Goal: Book appointment/travel/reservation

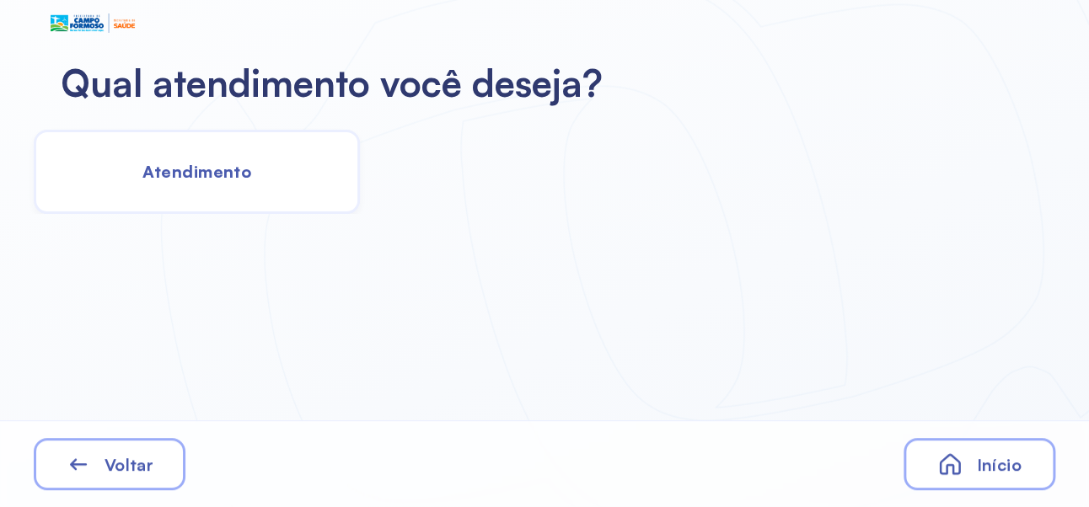
click at [218, 174] on span "Atendimento" at bounding box center [196, 171] width 109 height 21
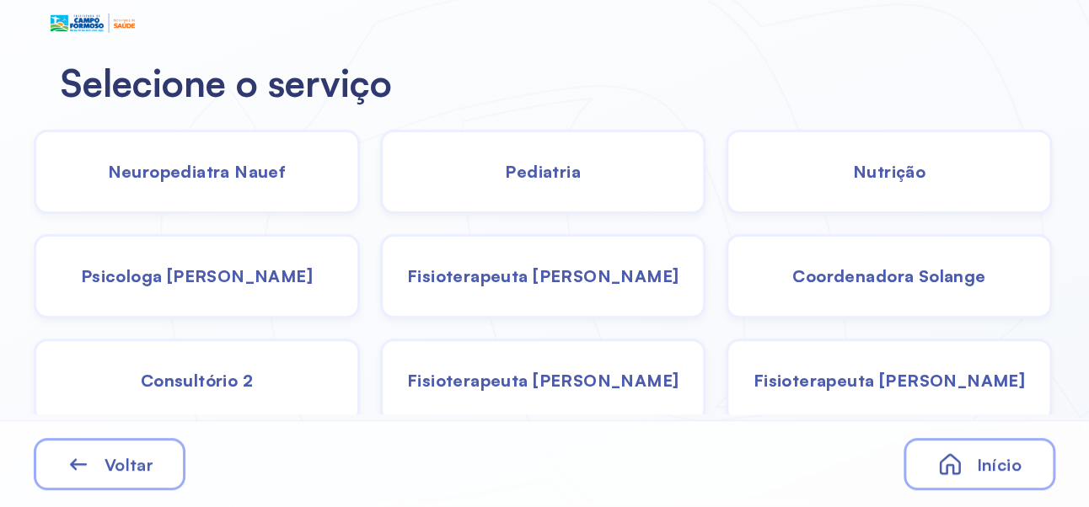
click at [547, 157] on div "Pediatria" at bounding box center [543, 172] width 326 height 84
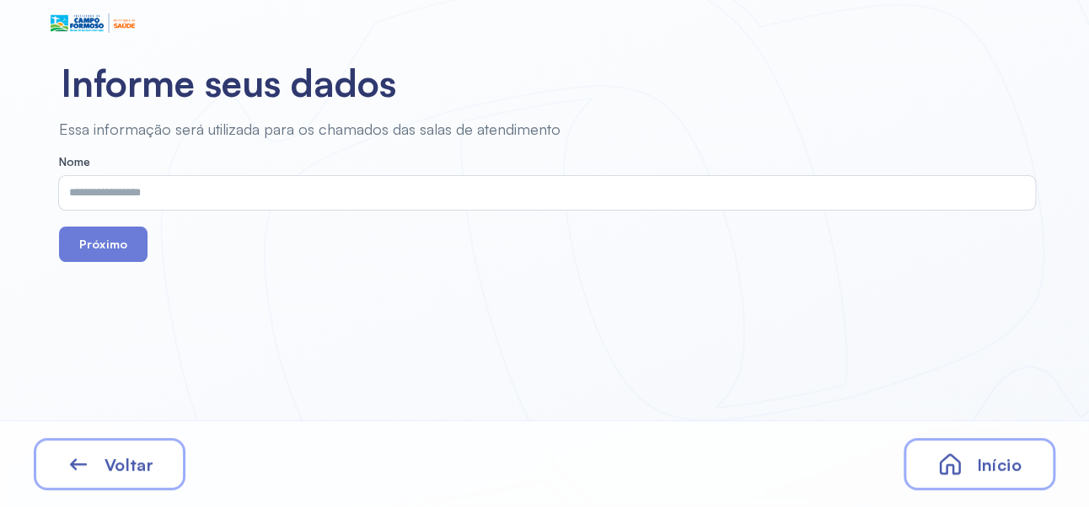
click at [232, 197] on input "text" at bounding box center [543, 193] width 969 height 34
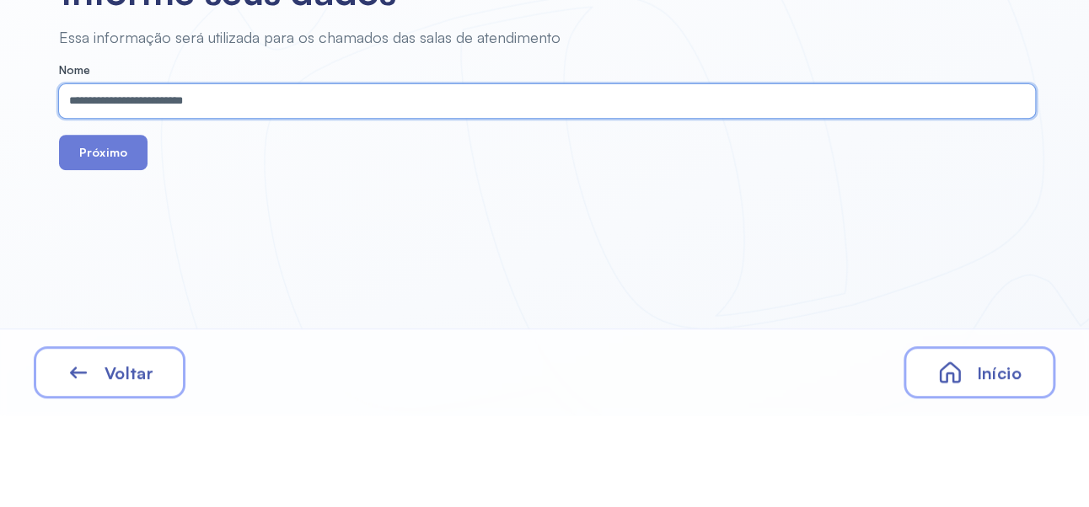
type input "**********"
click at [108, 249] on button "Próximo" at bounding box center [103, 244] width 88 height 35
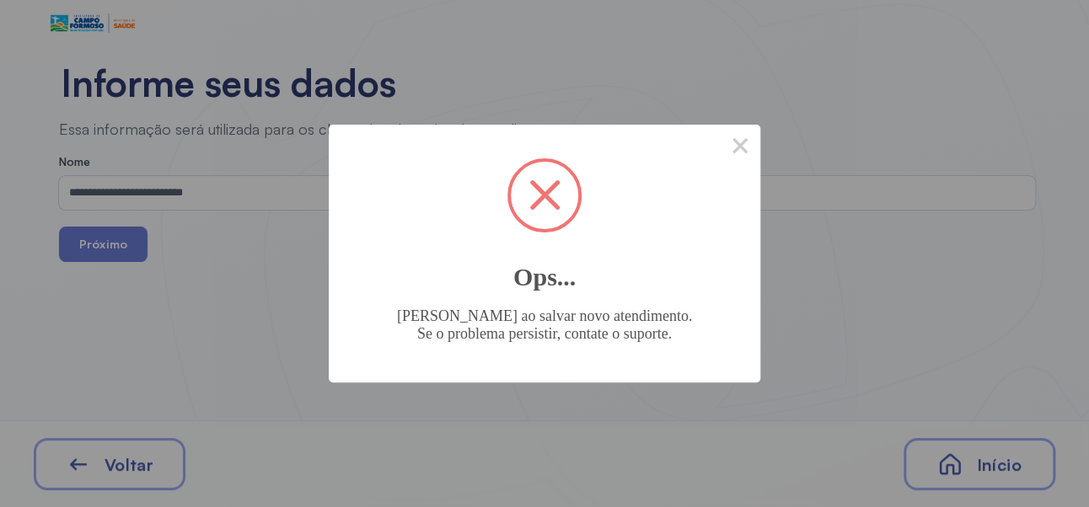
click at [756, 142] on button "×" at bounding box center [740, 145] width 40 height 40
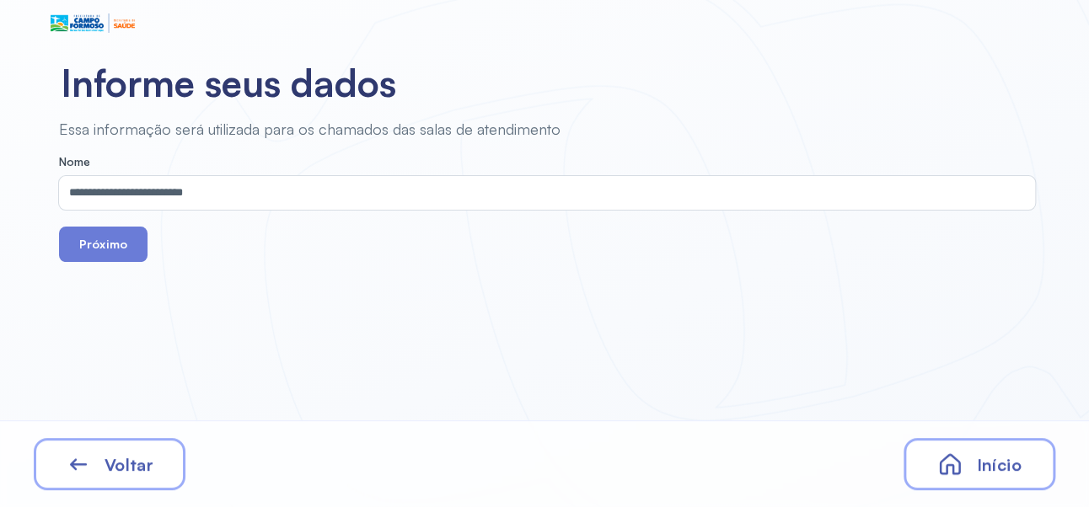
click at [116, 238] on button "Próximo" at bounding box center [103, 244] width 88 height 35
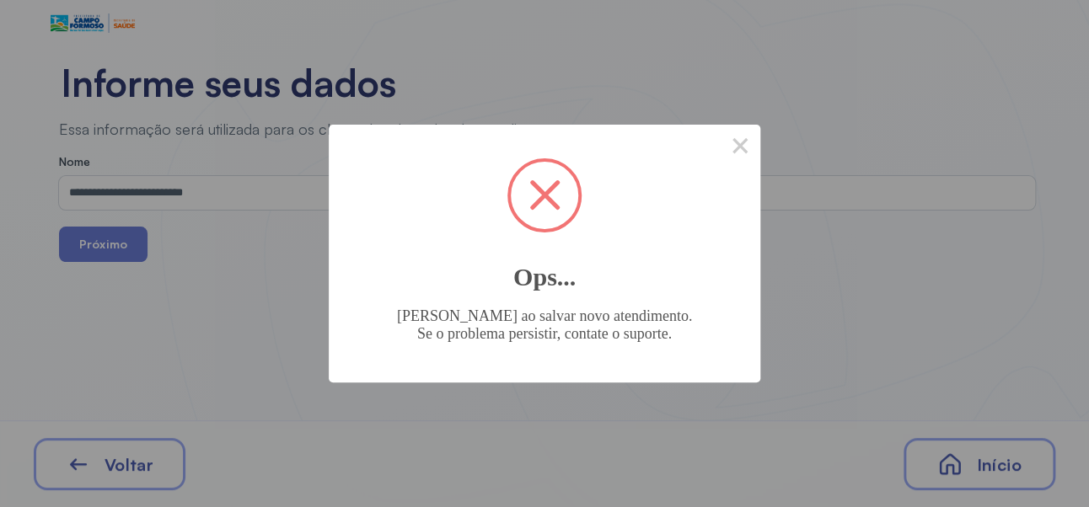
click at [749, 144] on button "×" at bounding box center [740, 145] width 40 height 40
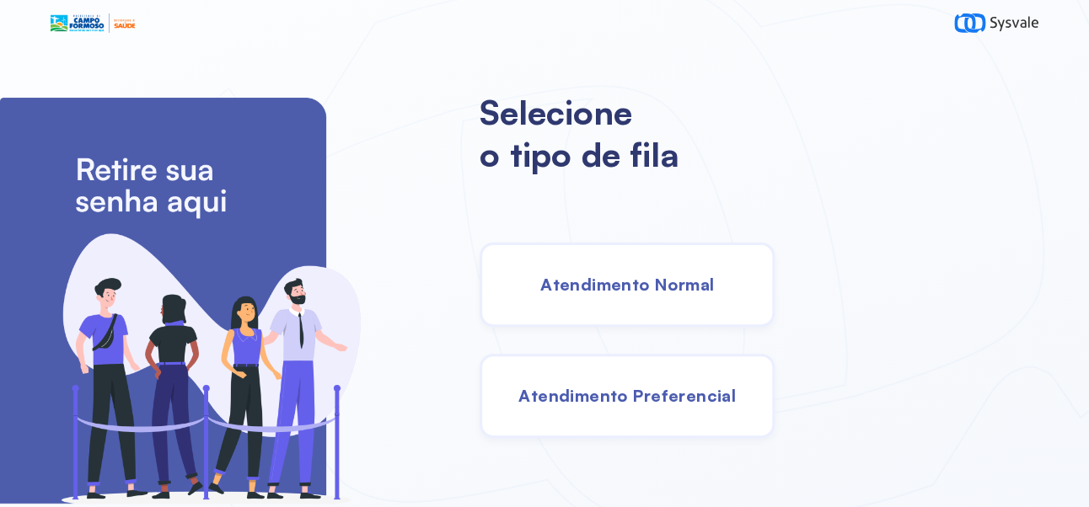
click at [662, 295] on span "Atendimento Normal" at bounding box center [627, 284] width 174 height 21
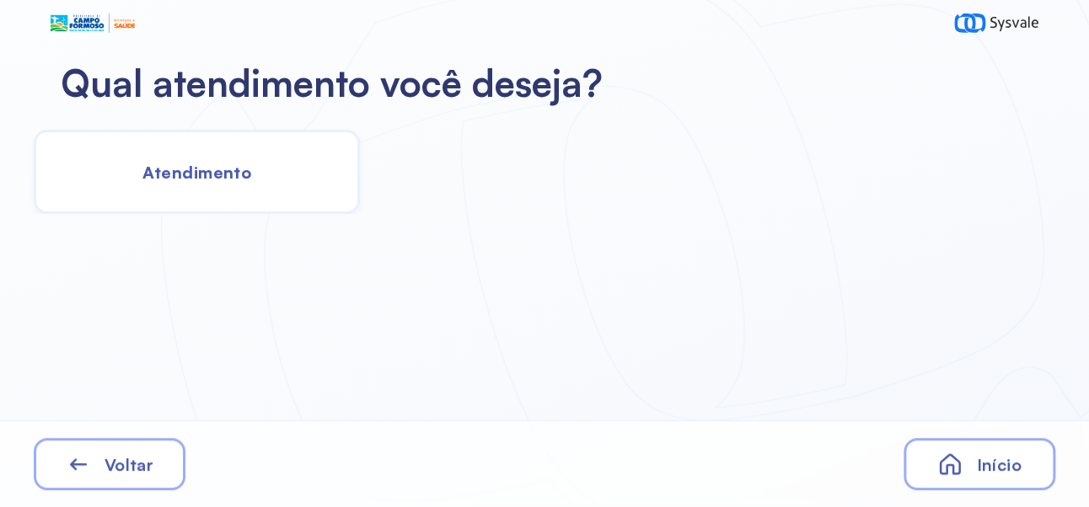
click at [205, 172] on span "Atendimento" at bounding box center [196, 172] width 109 height 21
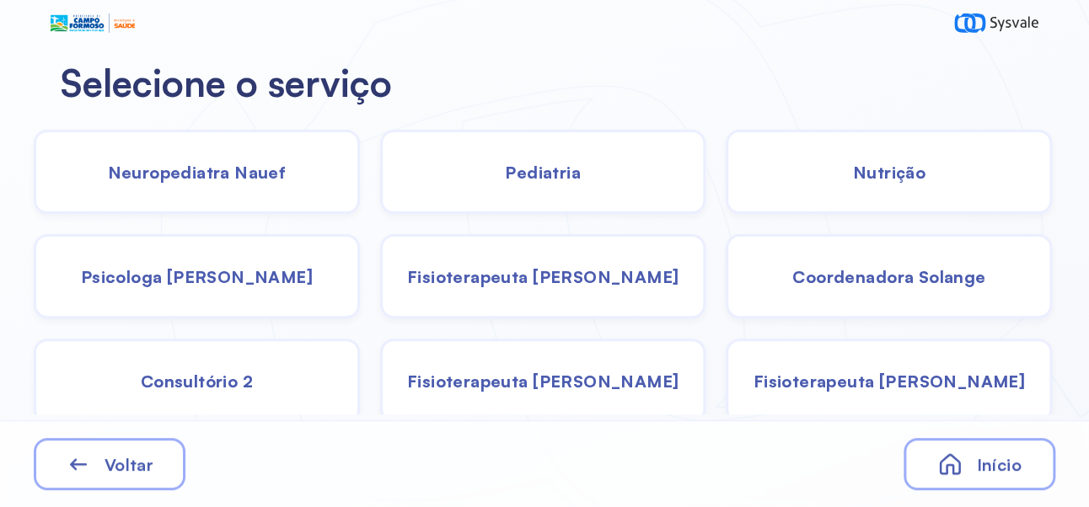
click at [567, 185] on div "Pediatria" at bounding box center [543, 172] width 326 height 84
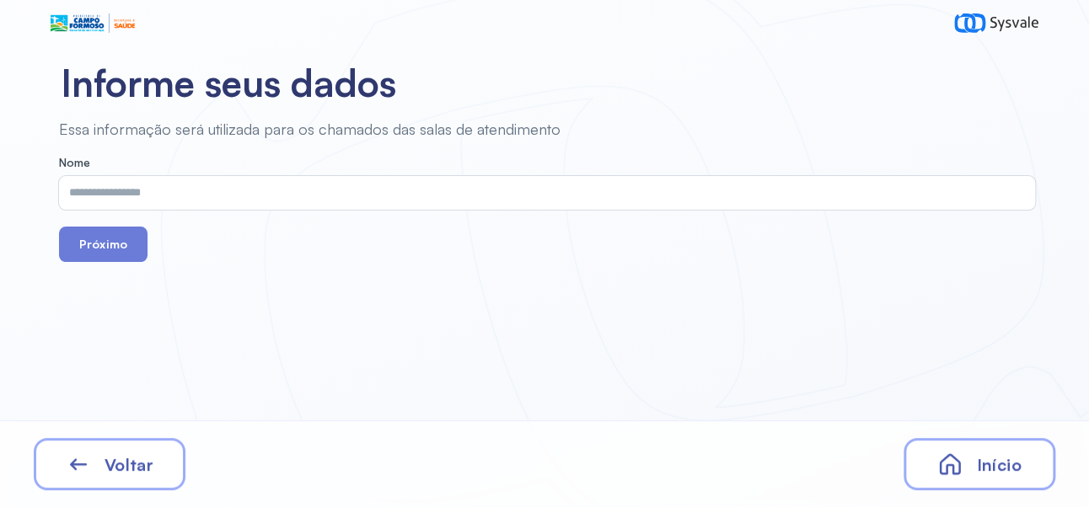
click at [329, 205] on input "text" at bounding box center [543, 193] width 969 height 34
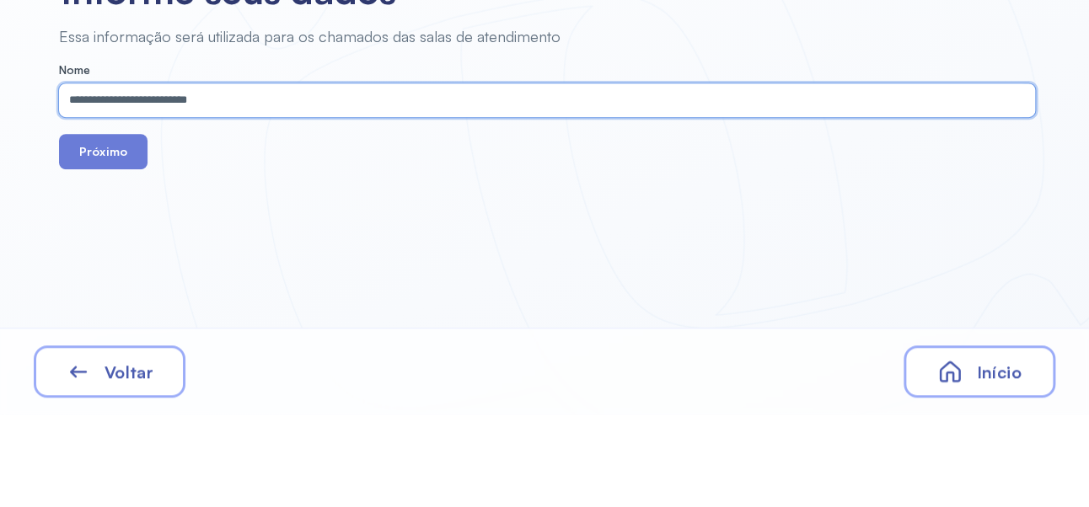
type input "**********"
click at [121, 256] on button "Próximo" at bounding box center [103, 244] width 88 height 35
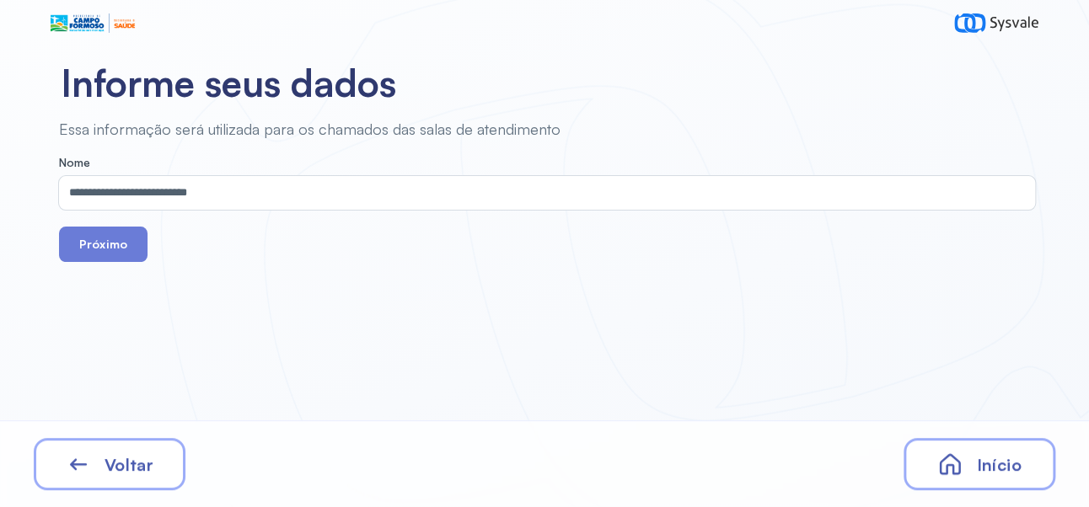
click at [104, 248] on button "Próximo" at bounding box center [103, 244] width 88 height 35
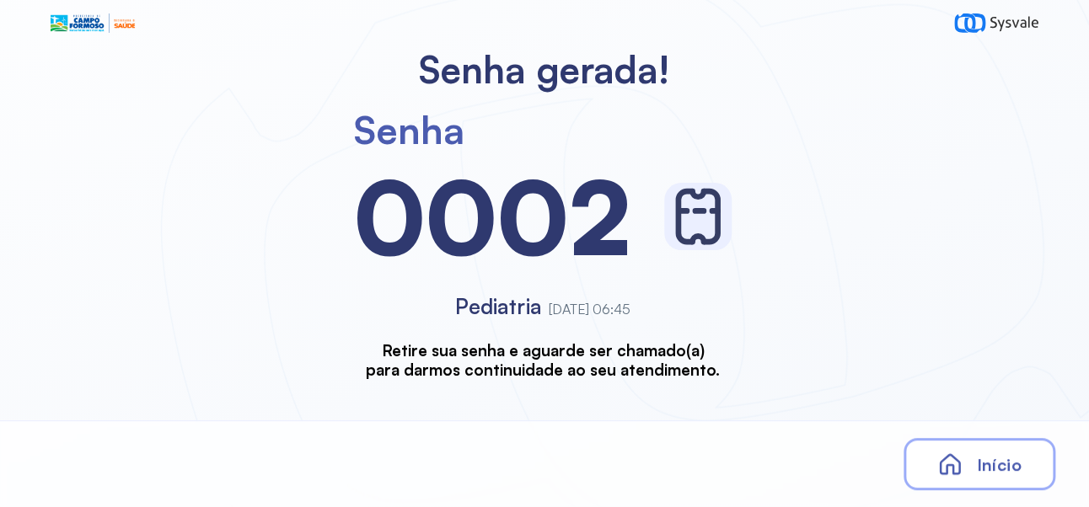
click at [995, 471] on span "Início" at bounding box center [998, 464] width 45 height 21
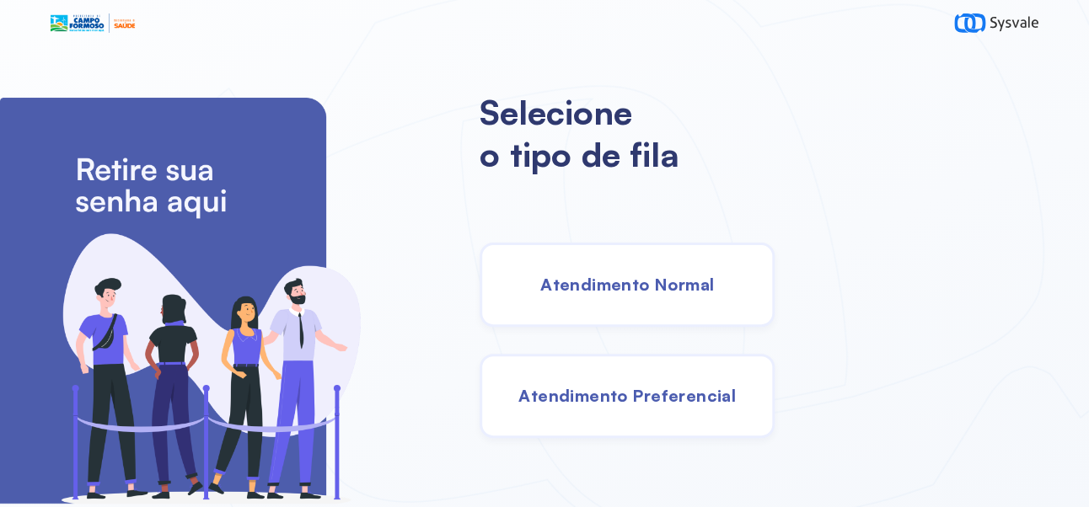
click at [708, 295] on span "Atendimento Normal" at bounding box center [627, 284] width 174 height 21
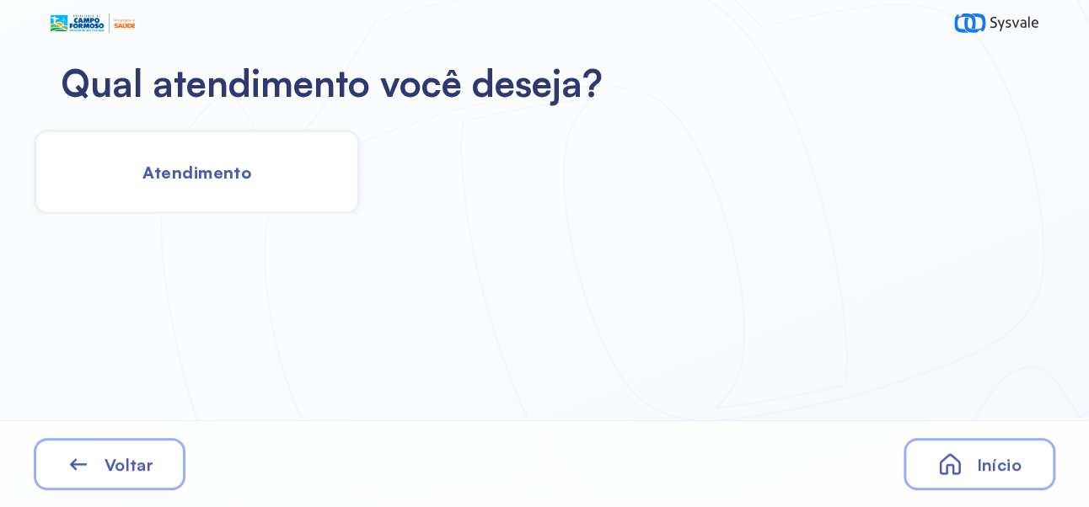
click at [212, 182] on div "Atendimento" at bounding box center [197, 172] width 326 height 84
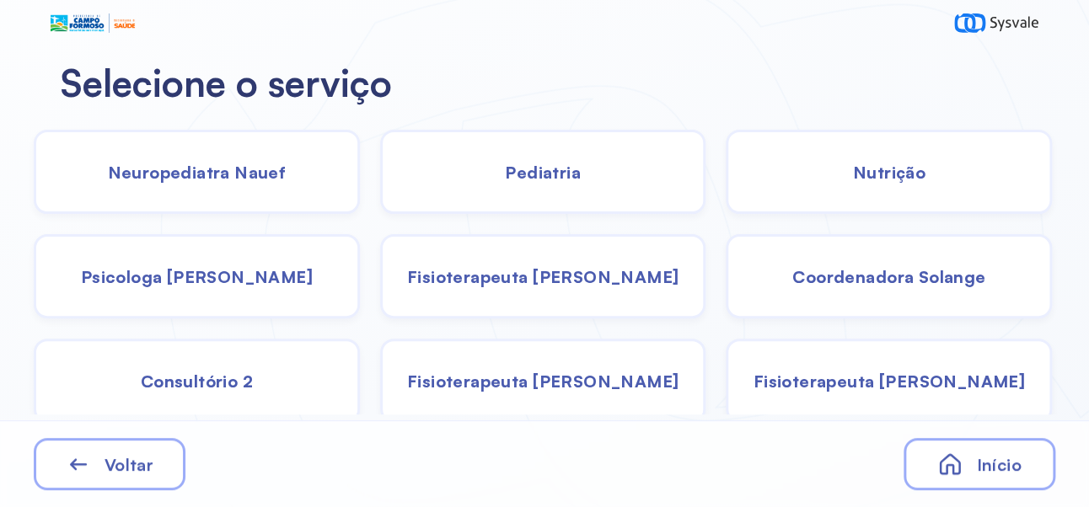
click at [576, 186] on div "Pediatria" at bounding box center [543, 172] width 326 height 84
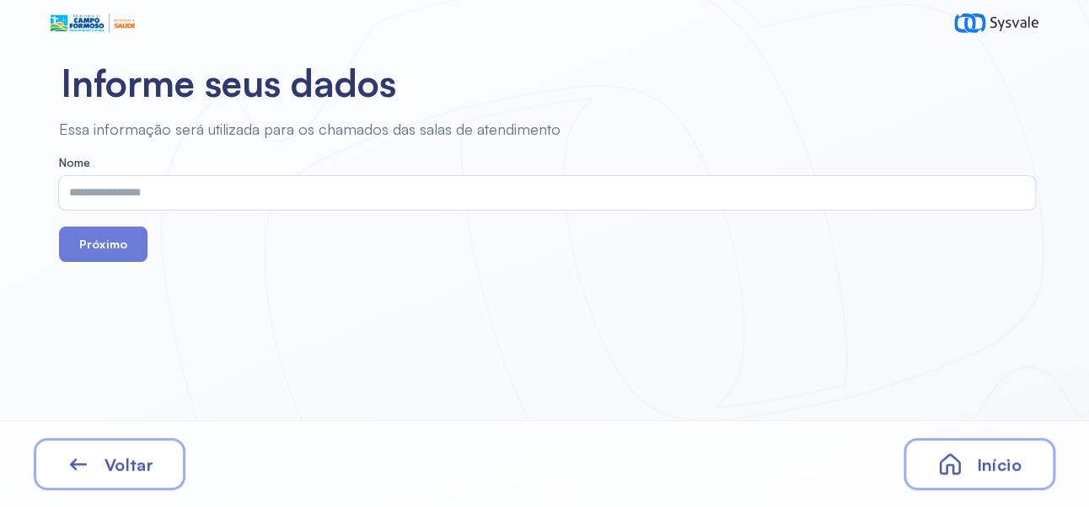
click at [292, 196] on input "text" at bounding box center [543, 193] width 969 height 34
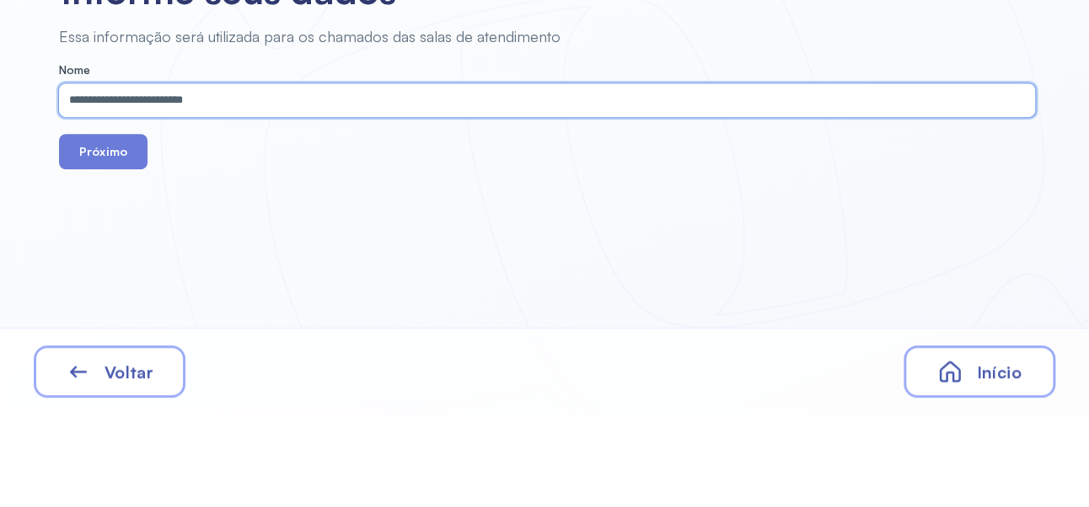
type input "**********"
click at [111, 260] on button "Próximo" at bounding box center [103, 244] width 88 height 35
